Goal: Transaction & Acquisition: Book appointment/travel/reservation

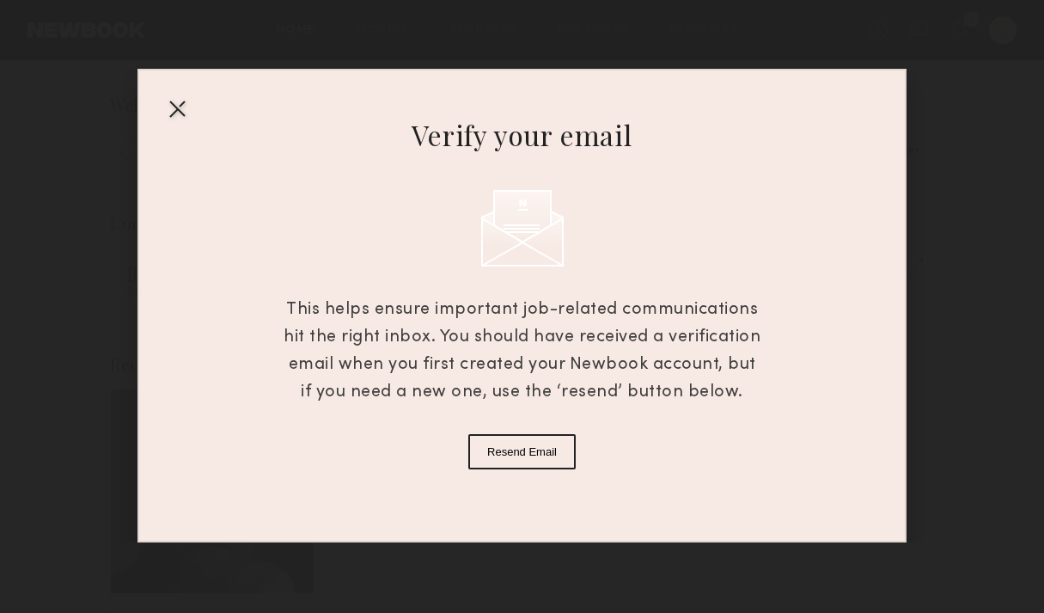
click at [567, 446] on button "Resend Email" at bounding box center [522, 451] width 107 height 35
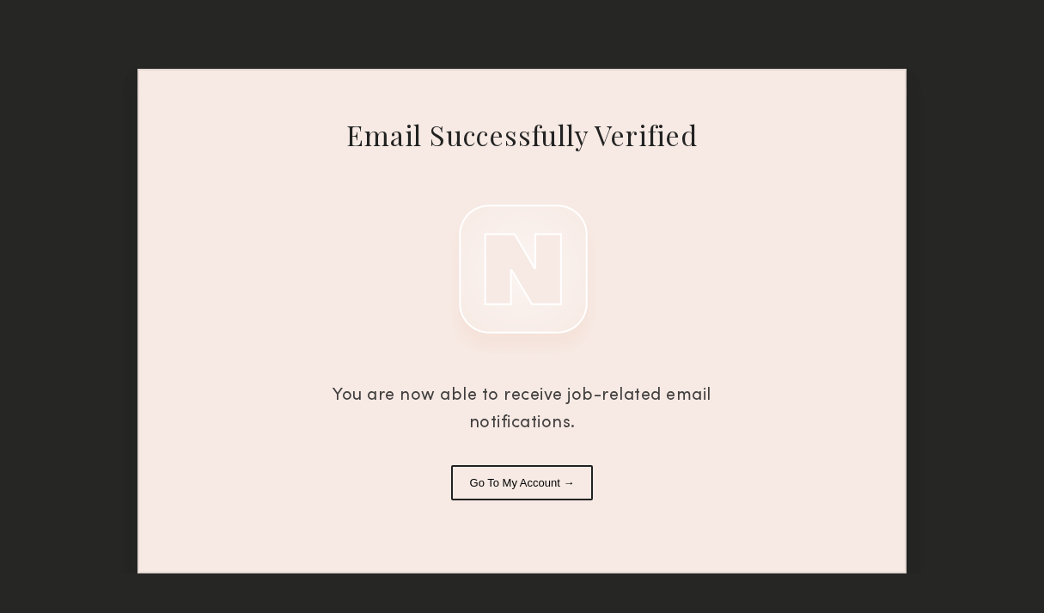
click at [586, 487] on button "Go To My Account →" at bounding box center [522, 482] width 143 height 35
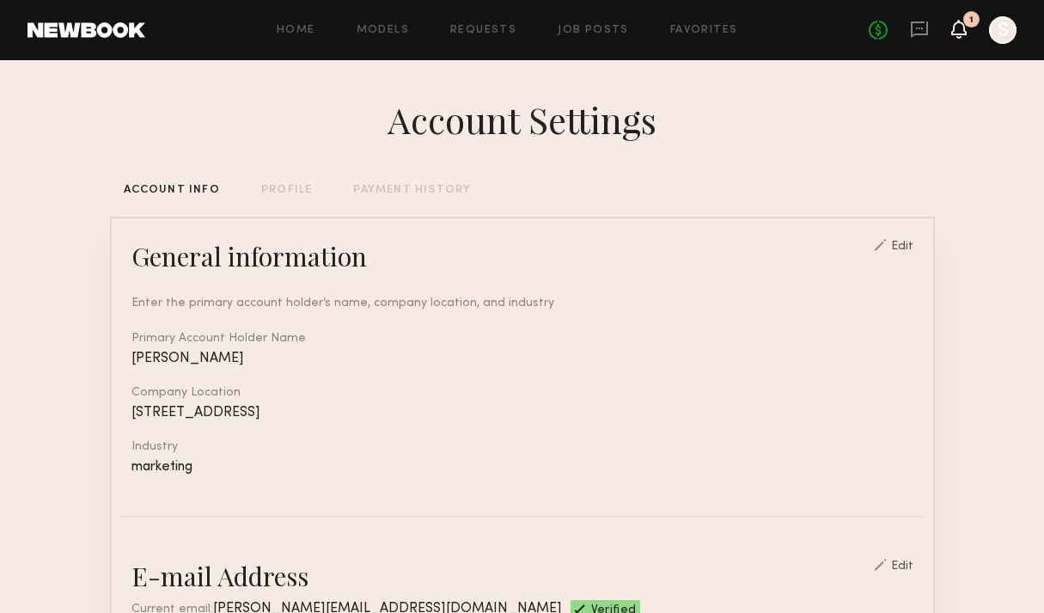
click at [954, 25] on icon at bounding box center [959, 28] width 14 height 12
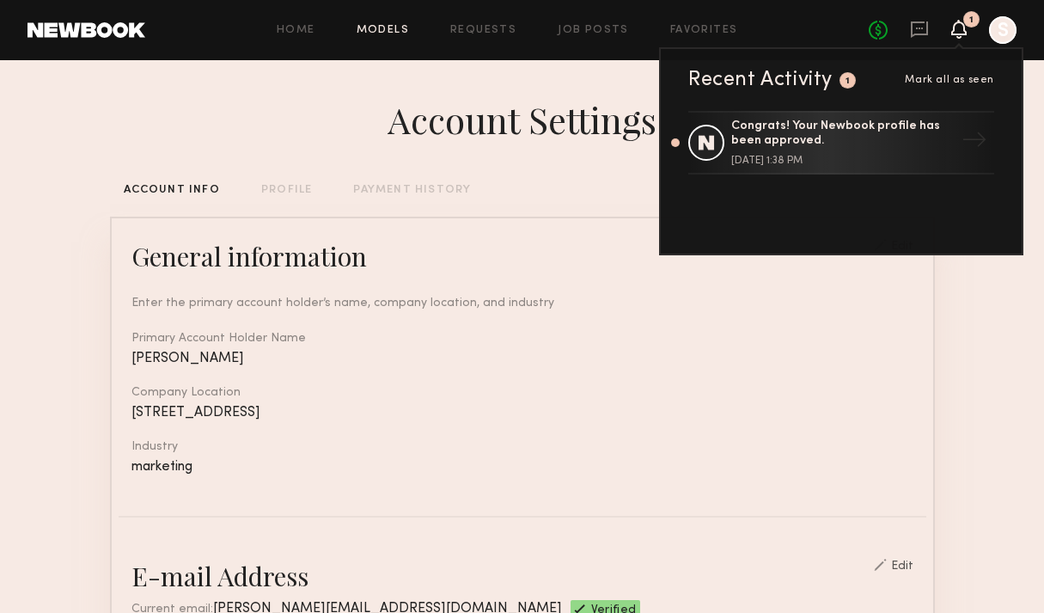
click at [370, 28] on link "Models" at bounding box center [383, 30] width 52 height 11
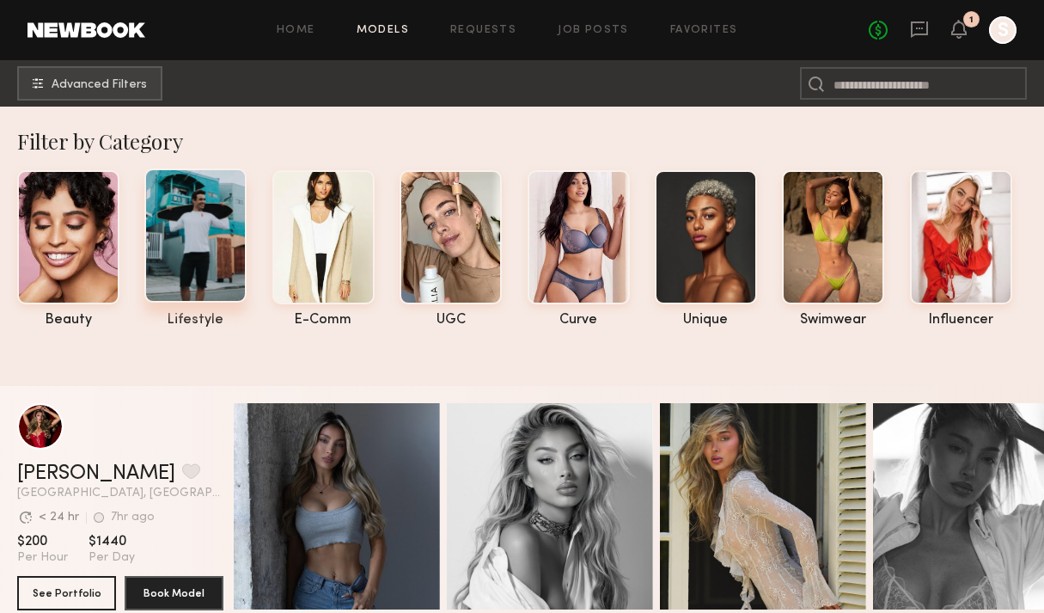
click at [169, 241] on div at bounding box center [195, 235] width 102 height 134
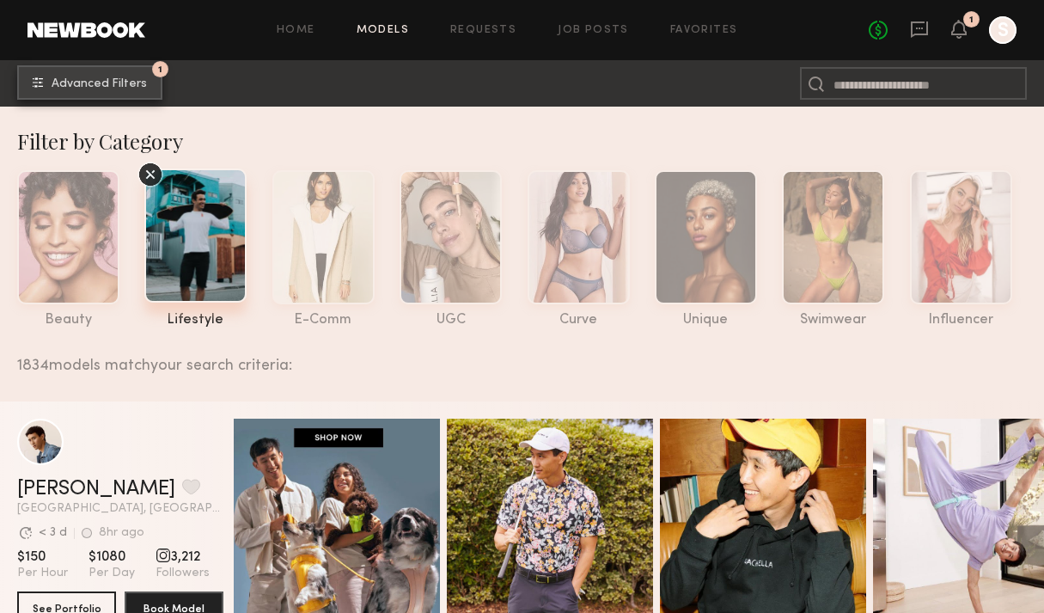
click at [135, 89] on span "Advanced Filters" at bounding box center [99, 84] width 95 height 12
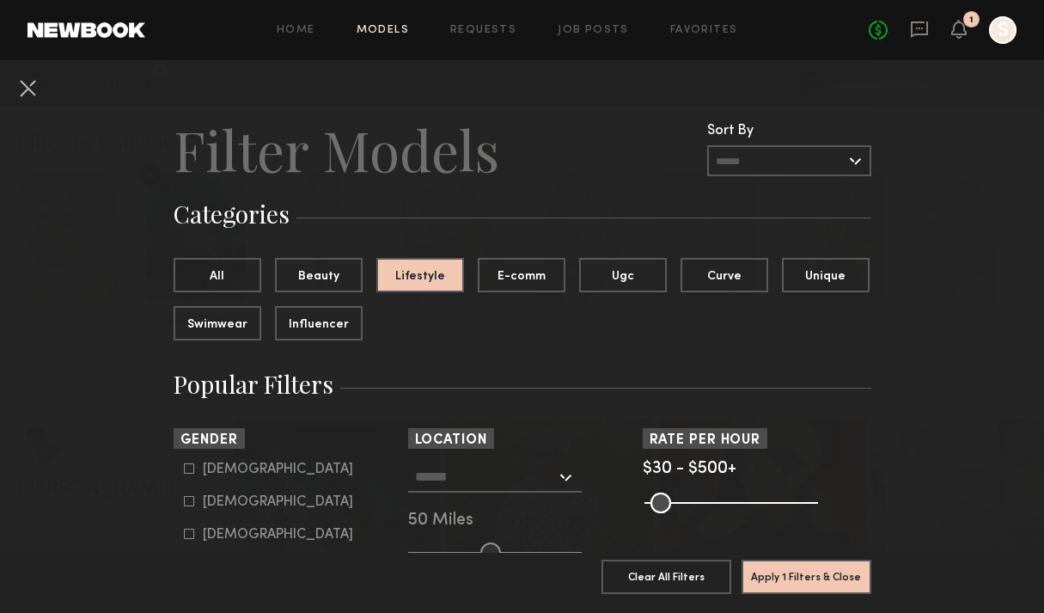
scroll to position [183, 0]
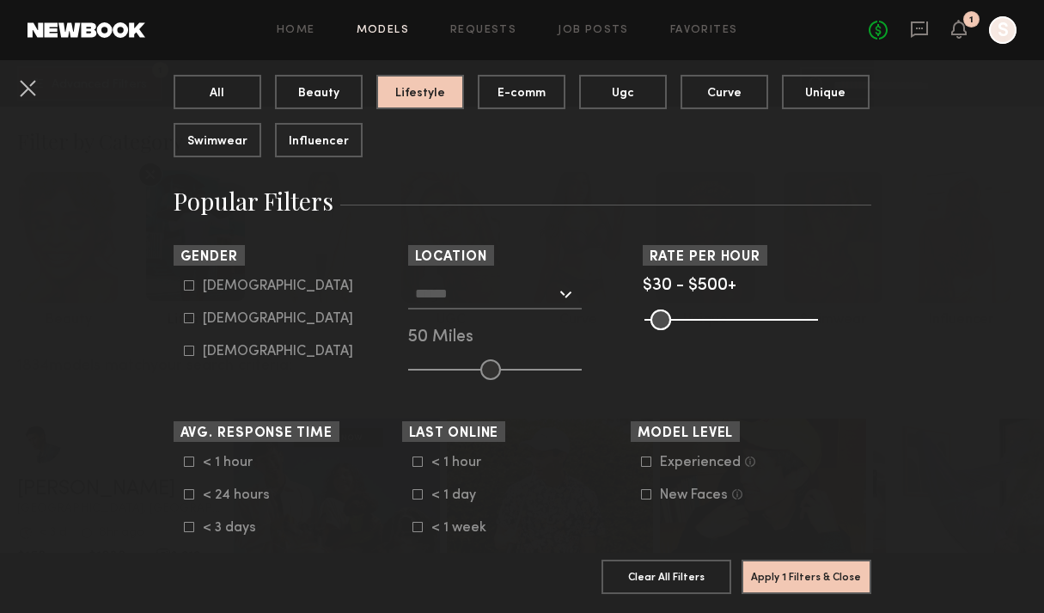
click at [186, 281] on icon at bounding box center [188, 285] width 9 height 9
type input "*"
click at [560, 299] on div at bounding box center [495, 294] width 174 height 31
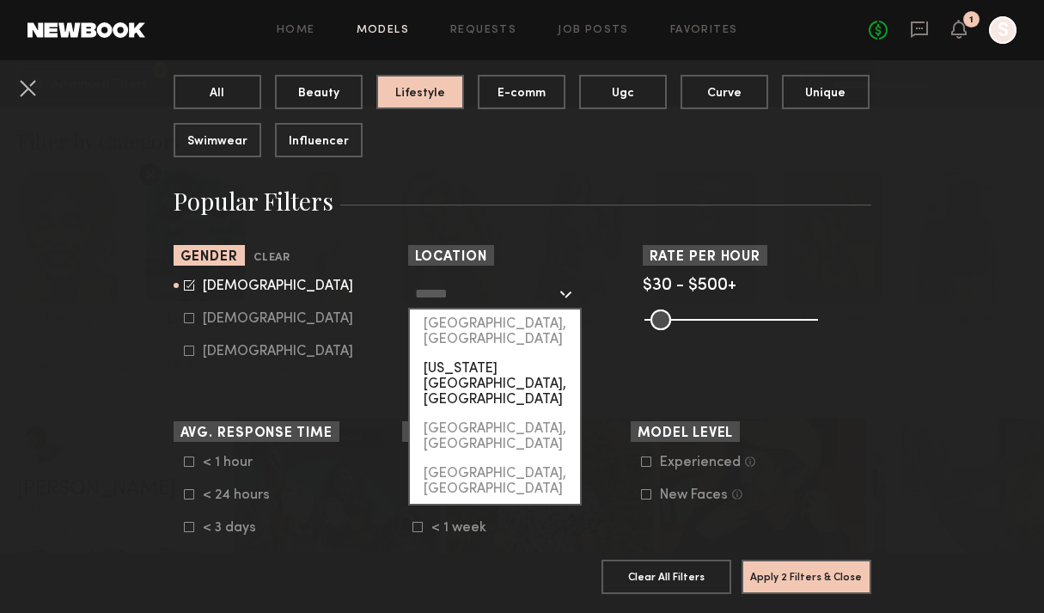
click at [536, 354] on div "[US_STATE][GEOGRAPHIC_DATA], [GEOGRAPHIC_DATA]" at bounding box center [495, 384] width 170 height 60
type input "**********"
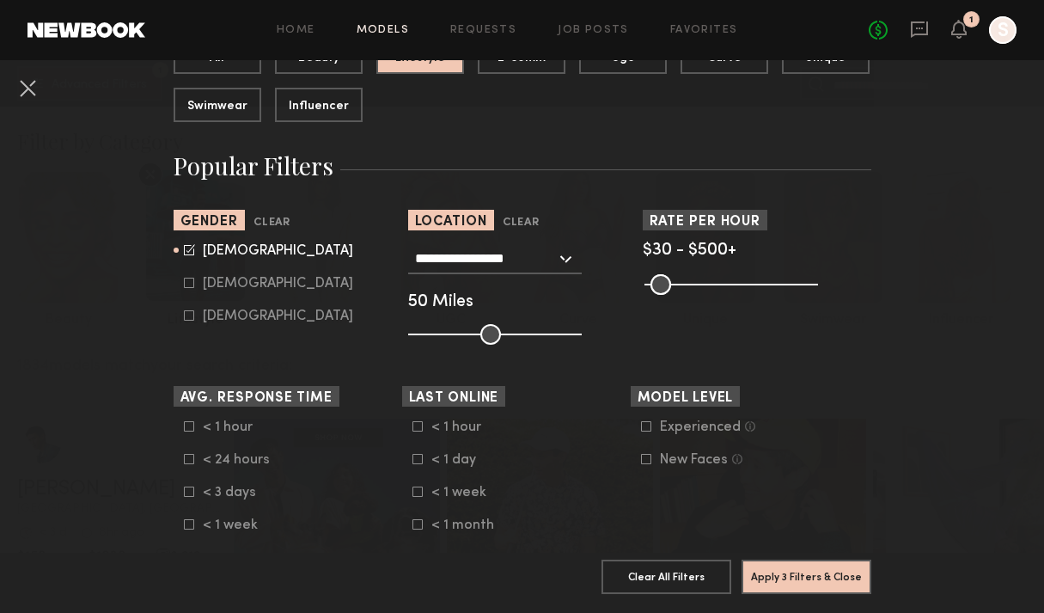
scroll to position [232, 0]
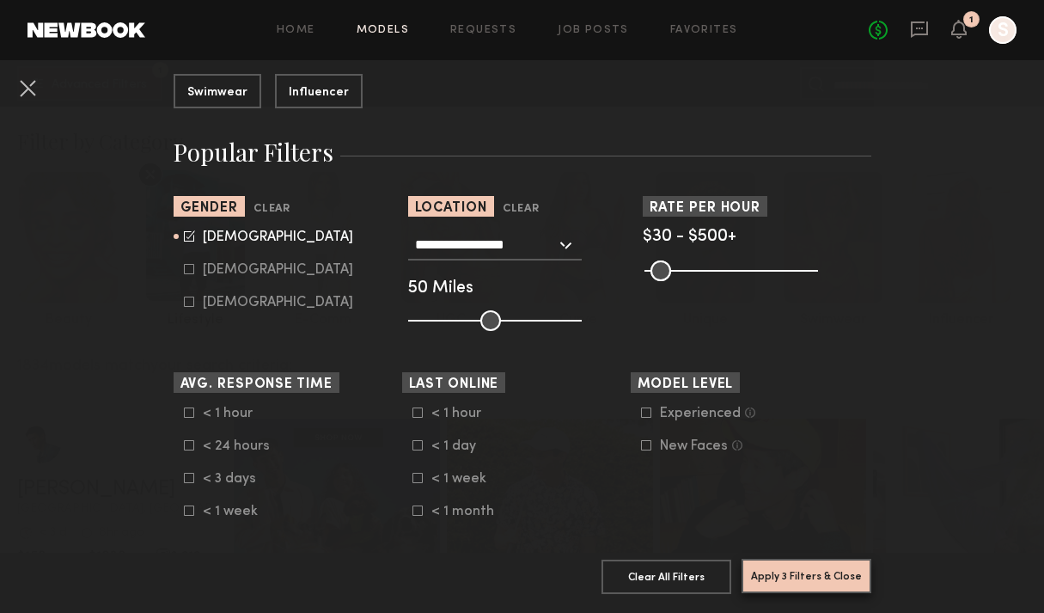
click at [811, 574] on button "Apply 3 Filters & Close" at bounding box center [807, 576] width 130 height 34
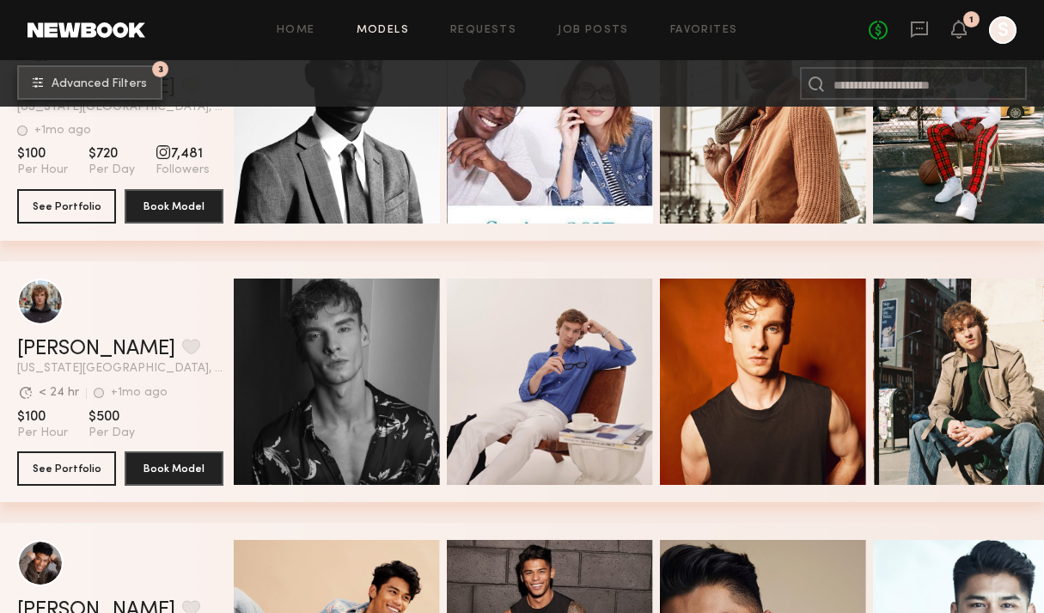
scroll to position [3278, 0]
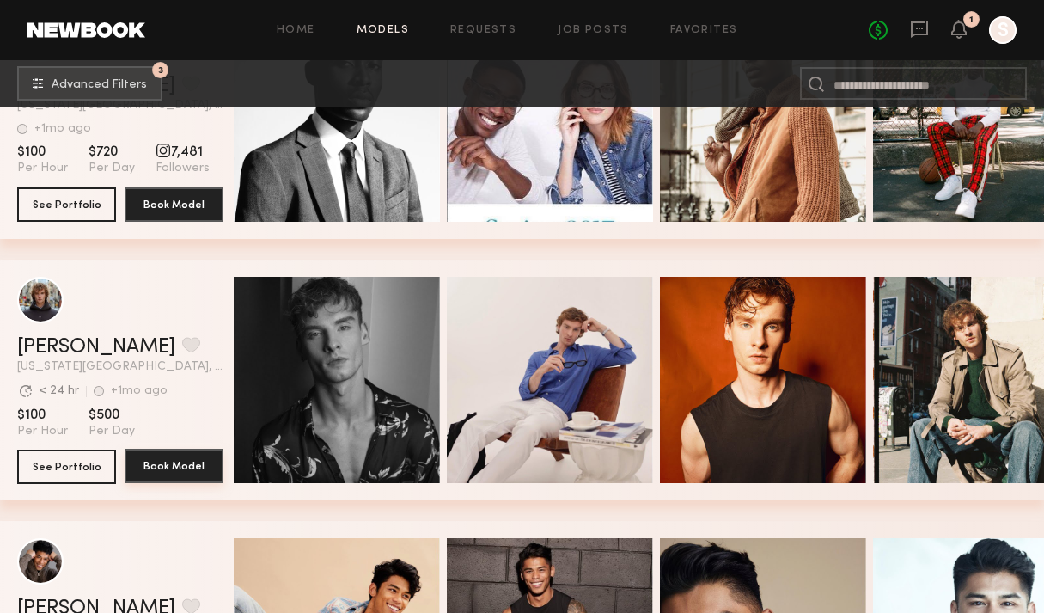
click at [165, 468] on button "Book Model" at bounding box center [174, 466] width 99 height 34
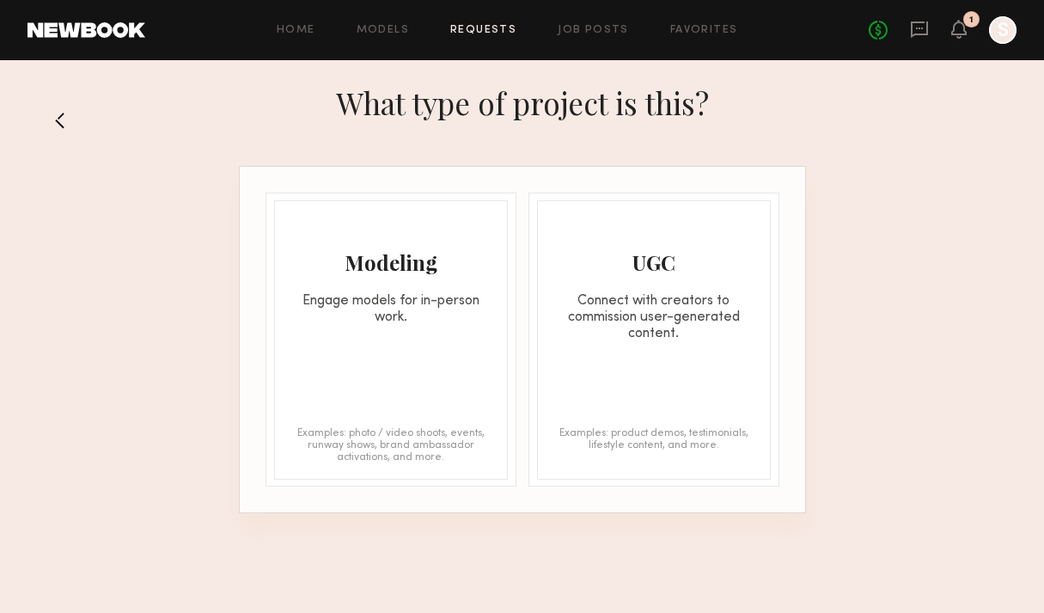
click at [420, 306] on div "Engage models for in-person work." at bounding box center [391, 309] width 232 height 33
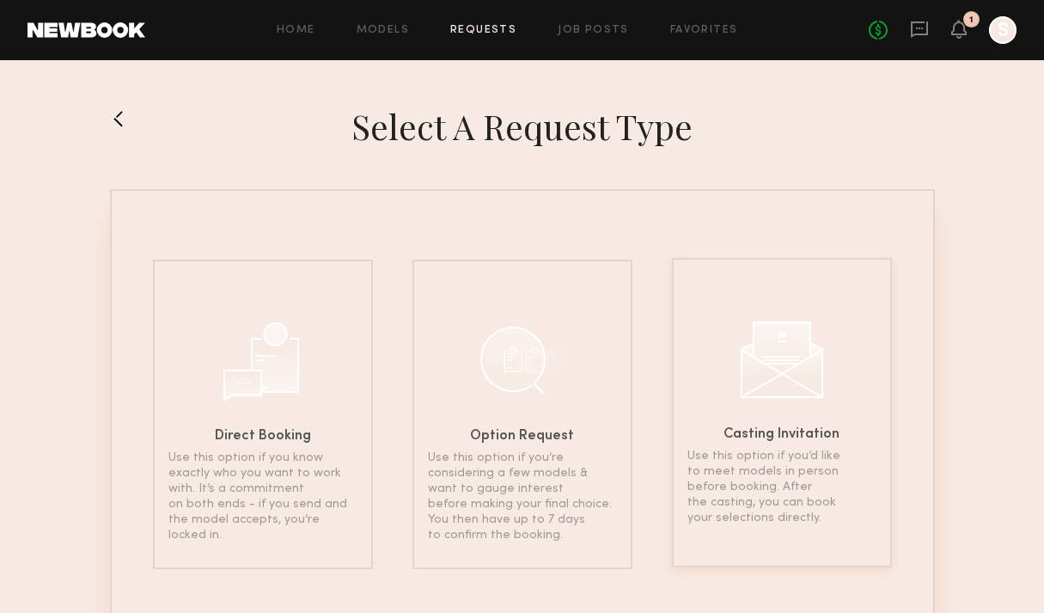
scroll to position [68, 0]
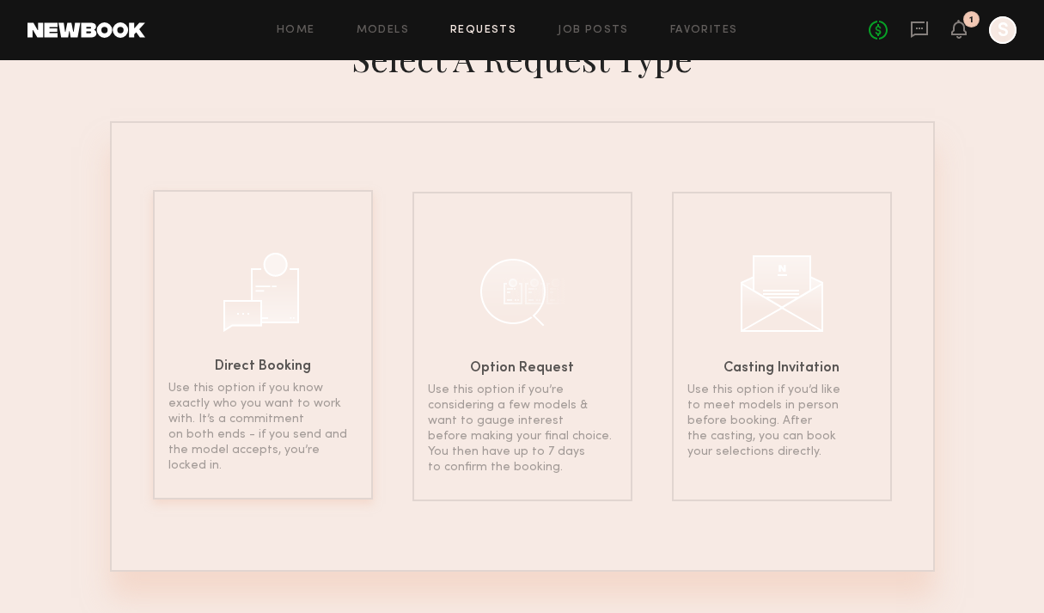
click at [267, 303] on div at bounding box center [263, 290] width 86 height 86
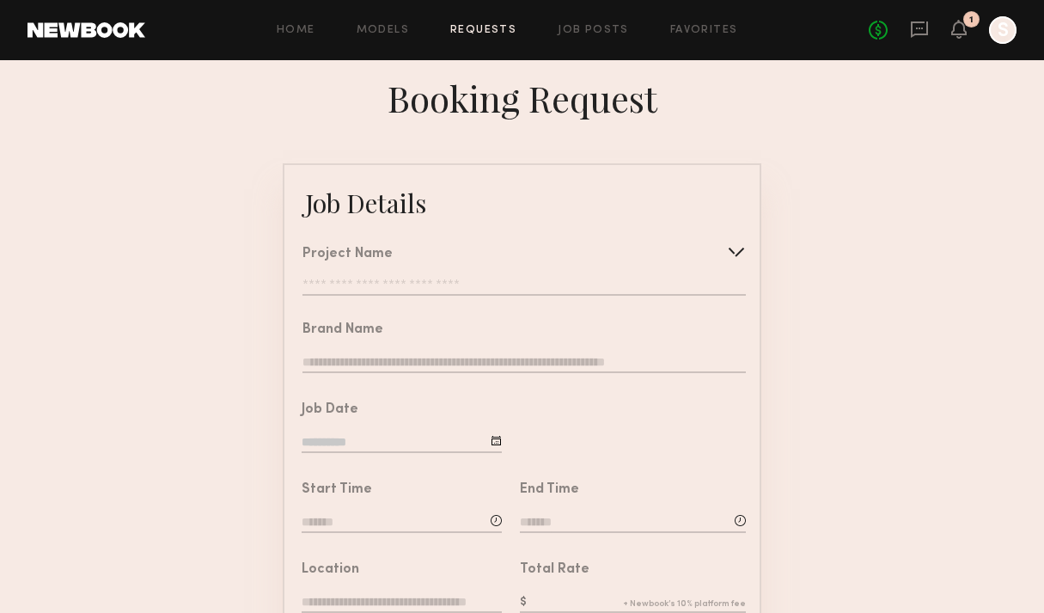
click at [458, 288] on input "text" at bounding box center [525, 287] width 444 height 17
click at [619, 278] on div "Project Name Create Use recent modeling project" at bounding box center [525, 272] width 444 height 48
click at [499, 269] on div "Project Name Create Use recent modeling project" at bounding box center [525, 272] width 444 height 48
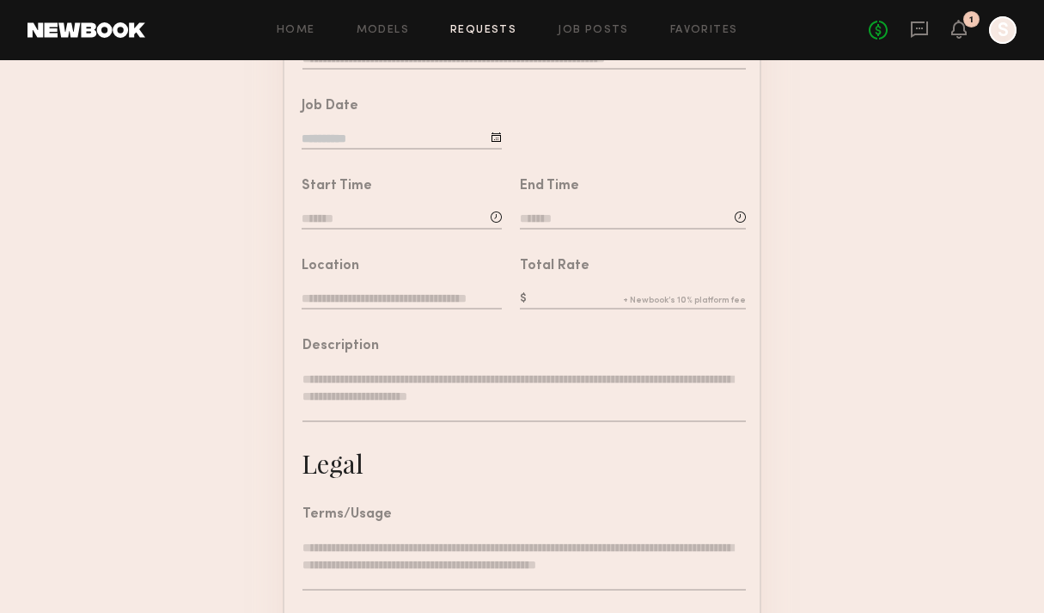
scroll to position [518, 0]
